Goal: Task Accomplishment & Management: Use online tool/utility

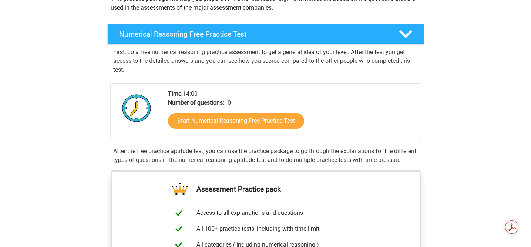
scroll to position [118, 0]
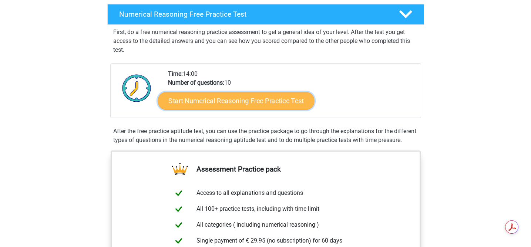
click at [215, 102] on link "Start Numerical Reasoning Free Practice Test" at bounding box center [236, 101] width 157 height 18
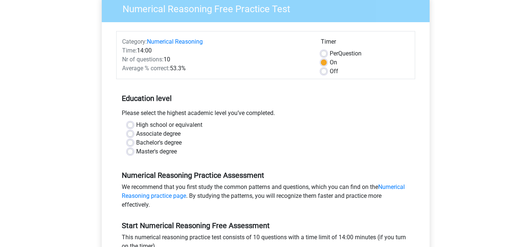
scroll to position [76, 0]
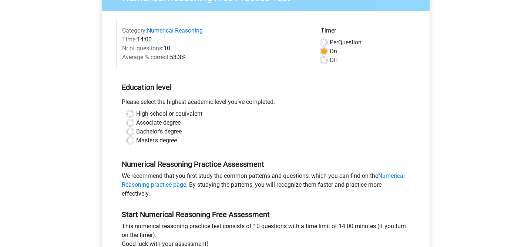
click at [136, 133] on label "Bachelor's degree" at bounding box center [159, 131] width 46 height 9
click at [130, 133] on input "Bachelor's degree" at bounding box center [130, 130] width 6 height 7
radio input "true"
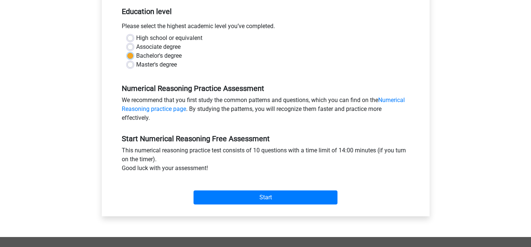
scroll to position [153, 0]
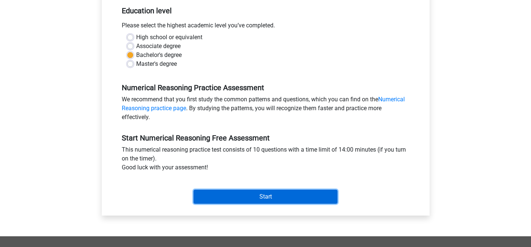
click at [243, 200] on input "Start" at bounding box center [266, 197] width 144 height 14
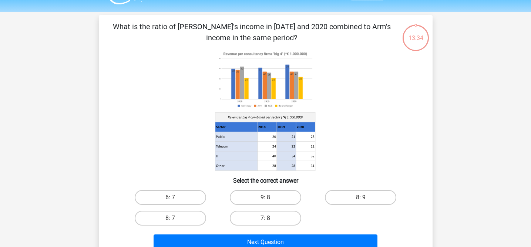
scroll to position [19, 0]
click at [163, 223] on label "8: 7" at bounding box center [170, 218] width 71 height 15
click at [170, 223] on input "8: 7" at bounding box center [172, 221] width 5 height 5
radio input "true"
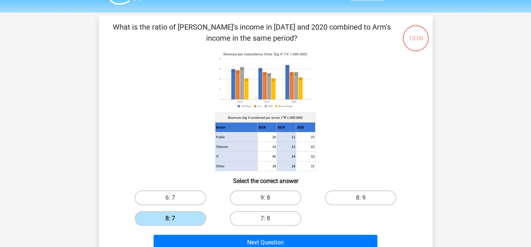
scroll to position [73, 0]
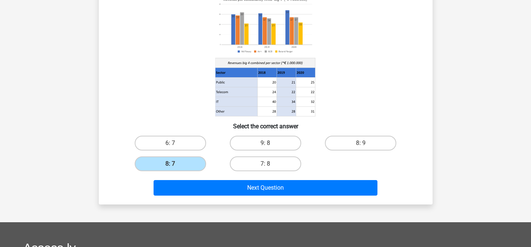
click at [236, 179] on div "Next Question" at bounding box center [266, 186] width 310 height 24
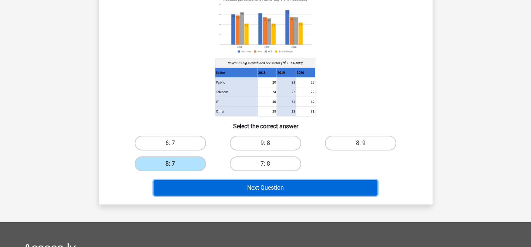
click at [233, 185] on button "Next Question" at bounding box center [266, 188] width 224 height 16
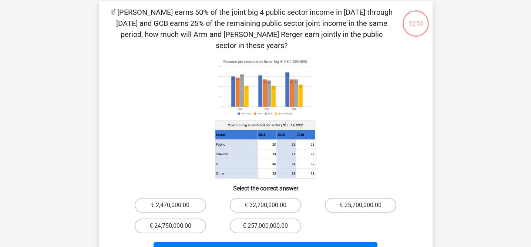
scroll to position [38, 0]
